Goal: Navigation & Orientation: Find specific page/section

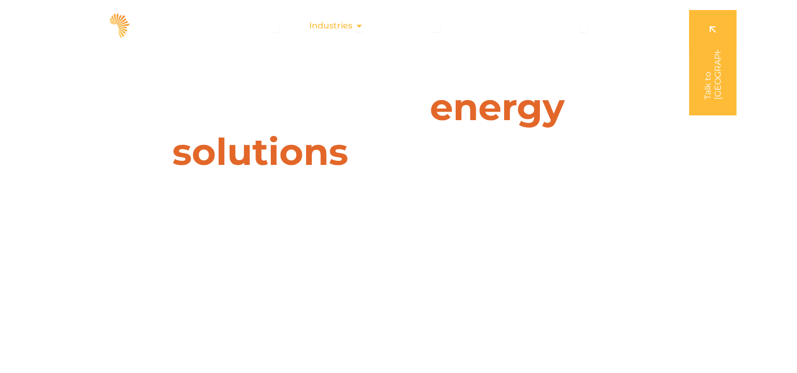
click at [361, 27] on icon "Menu" at bounding box center [359, 26] width 8 height 8
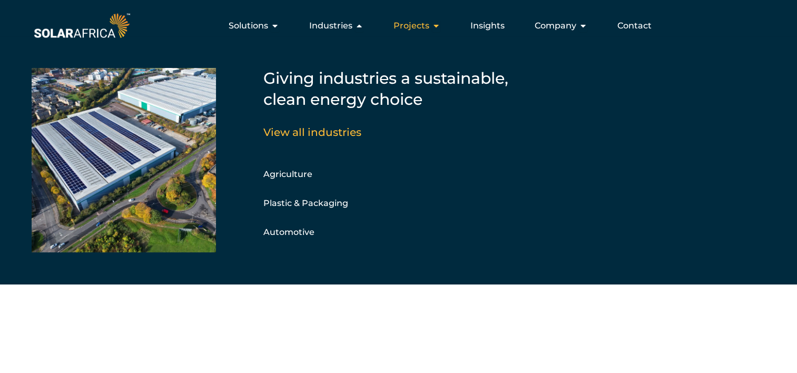
click at [432, 27] on div "Projects Close Projects Open Projects" at bounding box center [417, 25] width 64 height 21
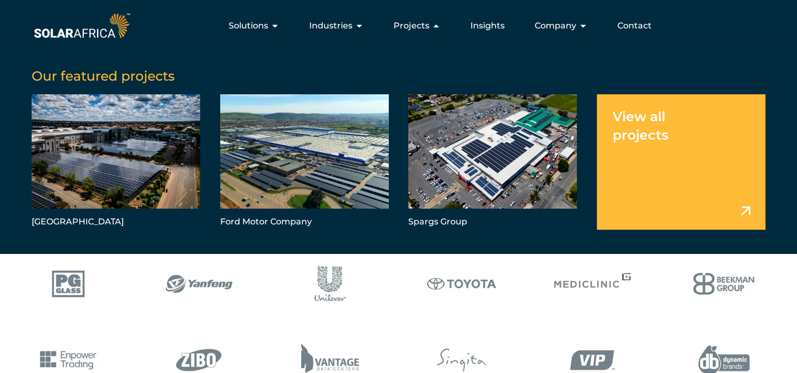
scroll to position [316, 0]
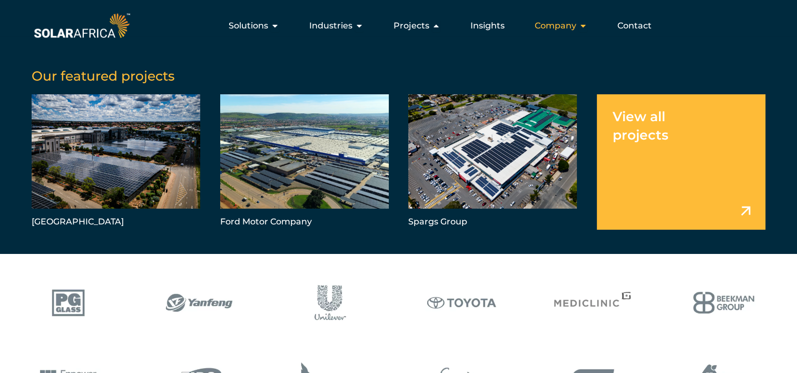
click at [585, 27] on icon "Menu" at bounding box center [583, 26] width 8 height 8
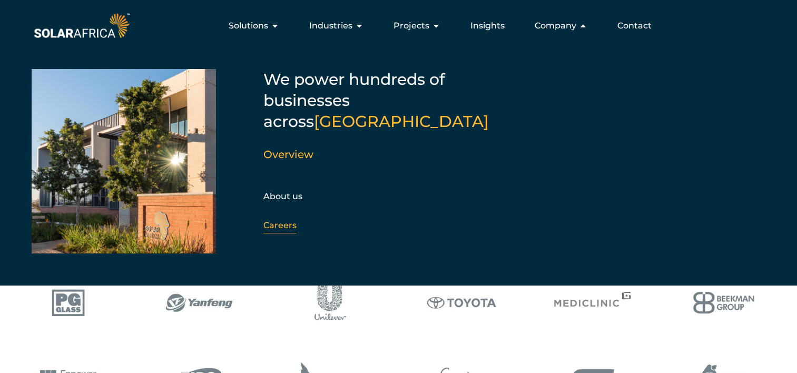
click at [282, 220] on link "Careers" at bounding box center [279, 225] width 33 height 10
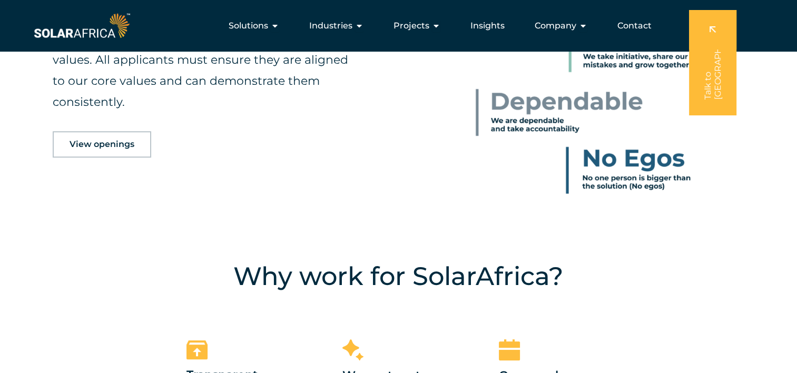
click at [118, 147] on span "View openings" at bounding box center [102, 144] width 65 height 8
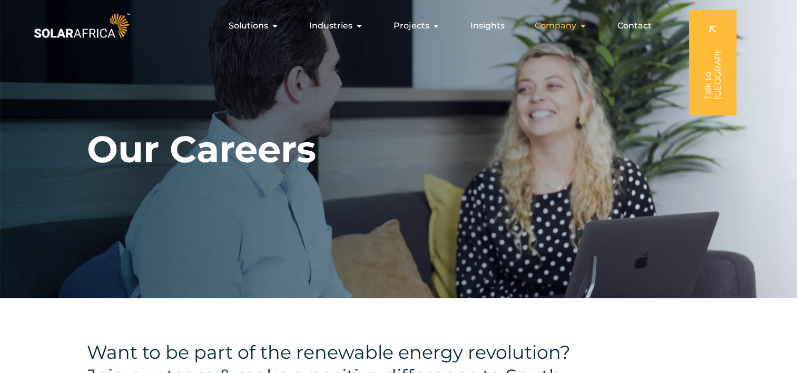
click at [581, 27] on icon "Menu" at bounding box center [583, 26] width 8 height 8
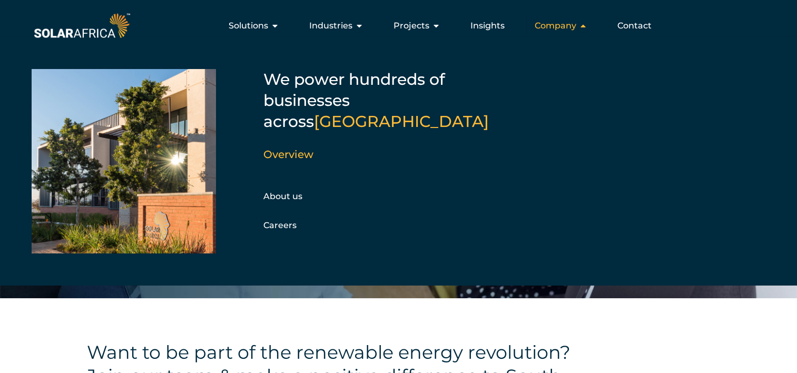
click at [581, 27] on icon "Menu" at bounding box center [583, 26] width 8 height 8
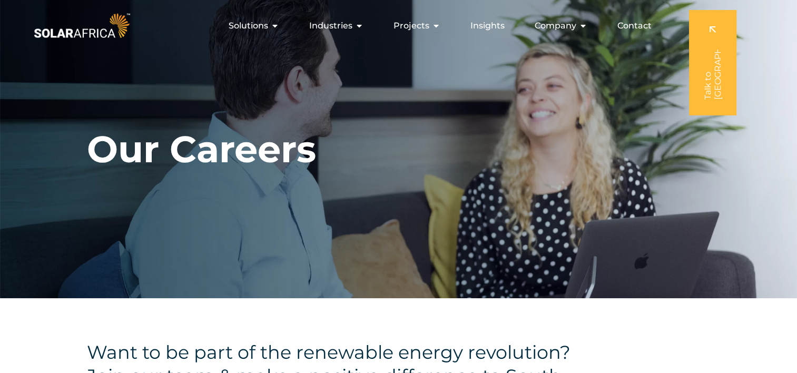
click at [88, 29] on img at bounding box center [82, 26] width 101 height 30
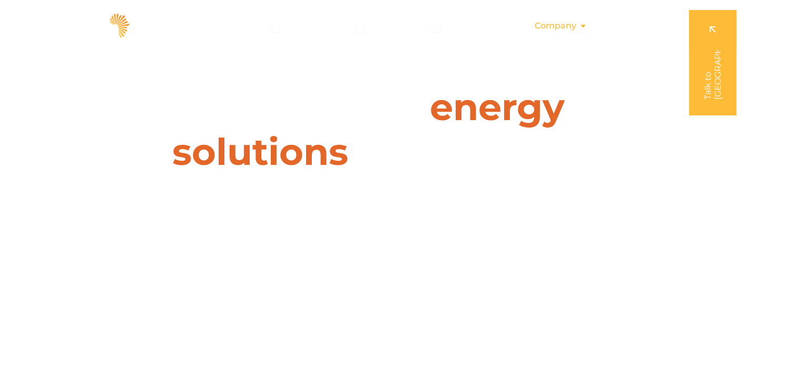
click at [585, 28] on icon "Menu" at bounding box center [583, 26] width 8 height 8
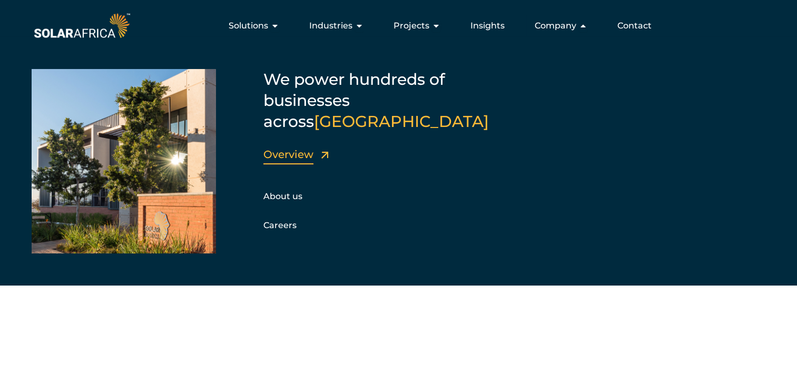
click at [297, 148] on link "Overview" at bounding box center [288, 154] width 50 height 13
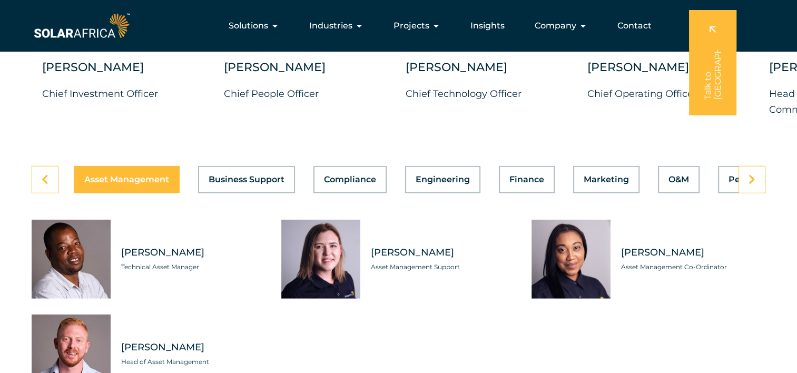
scroll to position [2844, 0]
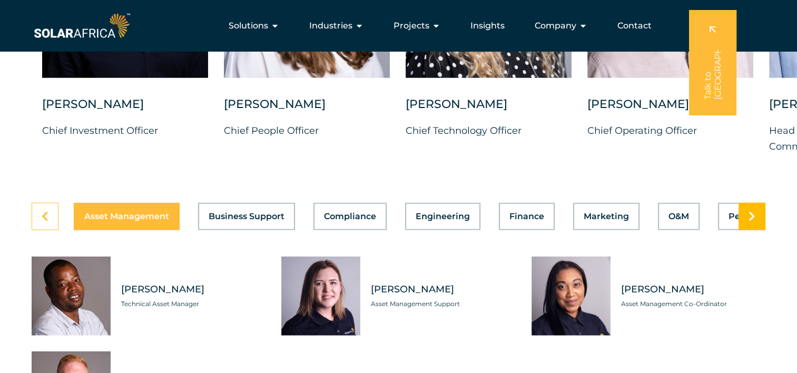
click at [758, 216] on link at bounding box center [751, 216] width 27 height 27
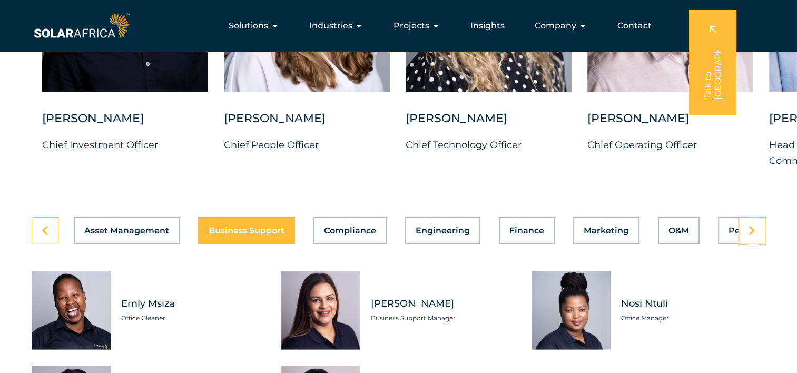
scroll to position [2791, 0]
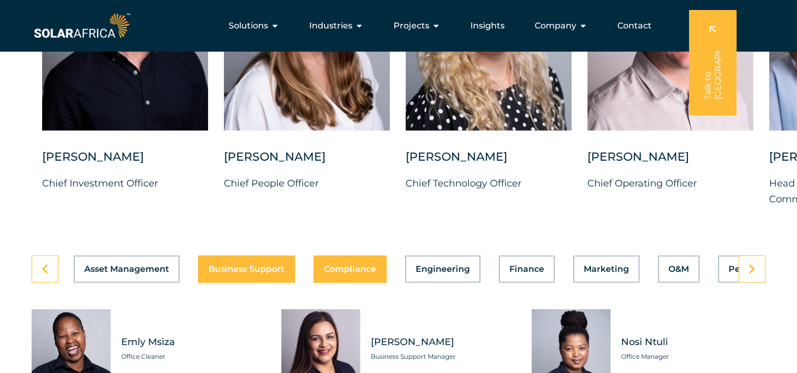
click at [348, 266] on button "Compliance" at bounding box center [349, 268] width 73 height 27
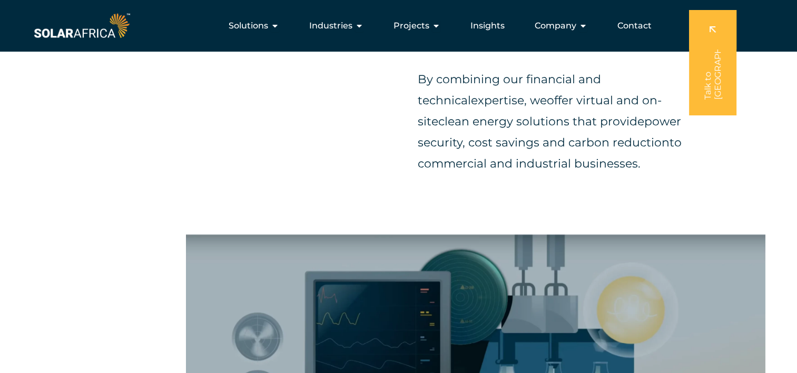
scroll to position [316, 0]
